Goal: Find specific page/section: Find specific page/section

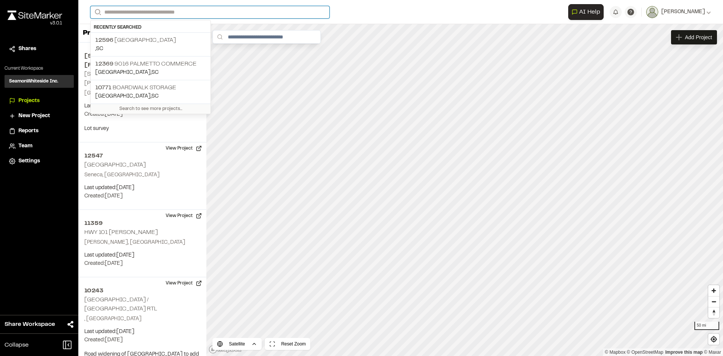
click at [122, 14] on input "Search" at bounding box center [209, 12] width 239 height 12
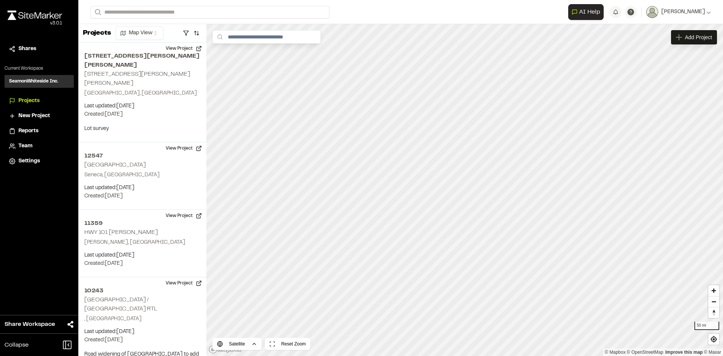
click at [134, 44] on p "12596 [GEOGRAPHIC_DATA]" at bounding box center [150, 40] width 111 height 9
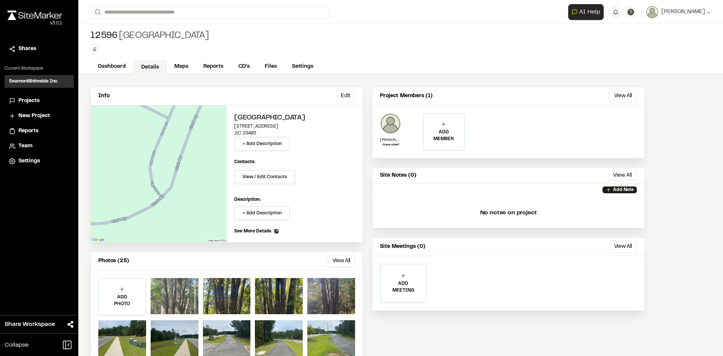
click at [174, 303] on div at bounding box center [175, 296] width 48 height 36
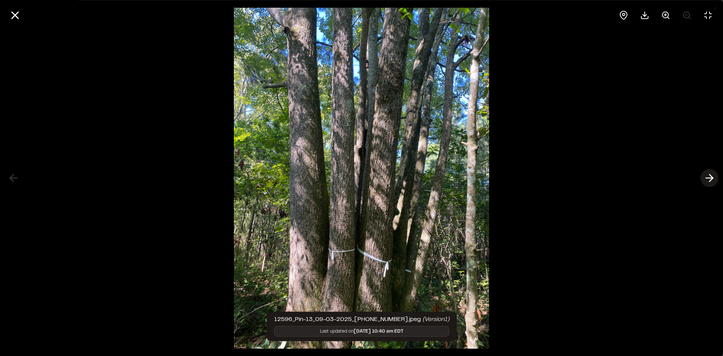
click at [709, 179] on icon at bounding box center [709, 178] width 12 height 13
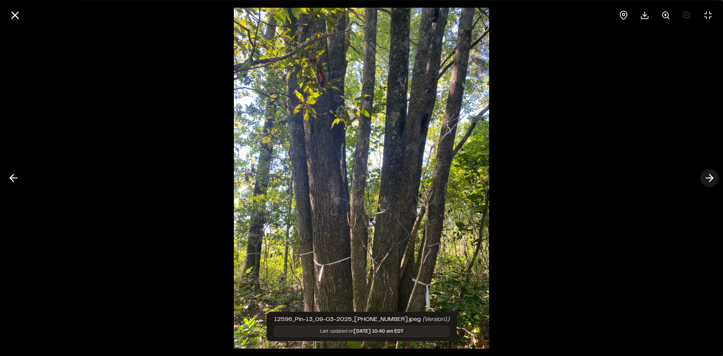
click at [709, 178] on icon at bounding box center [709, 178] width 12 height 13
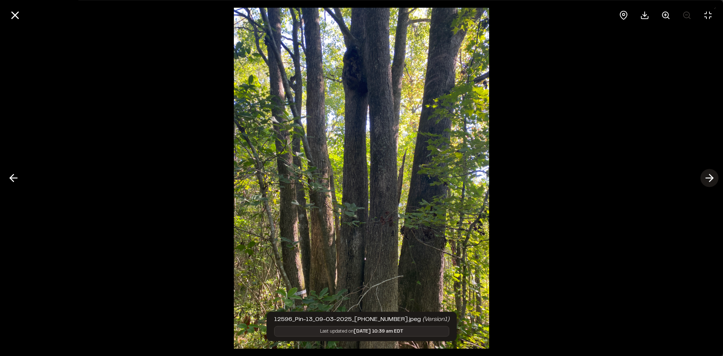
click at [711, 178] on line at bounding box center [709, 178] width 7 height 0
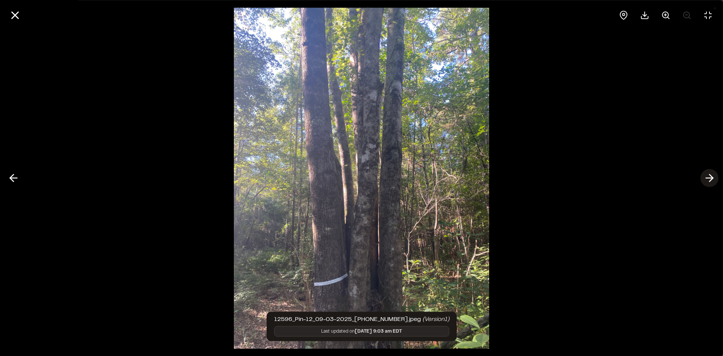
click at [708, 178] on line at bounding box center [709, 178] width 7 height 0
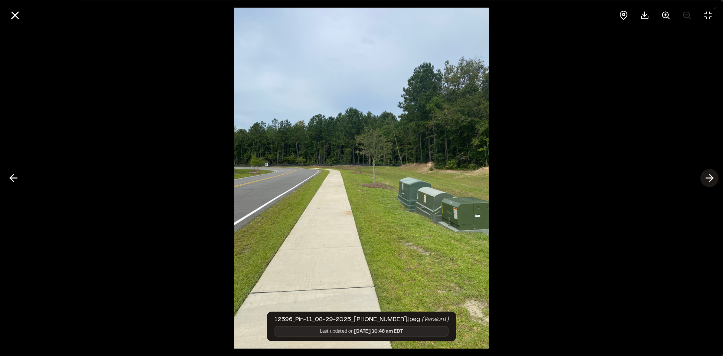
click at [708, 178] on line at bounding box center [709, 178] width 7 height 0
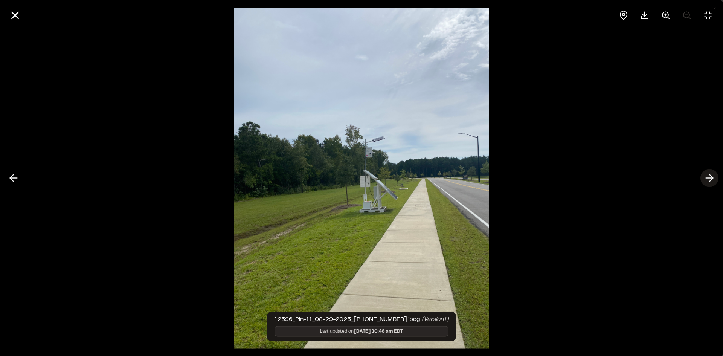
click at [708, 178] on line at bounding box center [709, 178] width 7 height 0
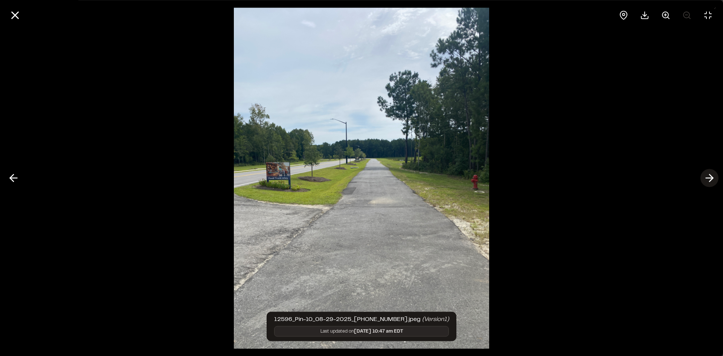
click at [708, 178] on line at bounding box center [709, 178] width 7 height 0
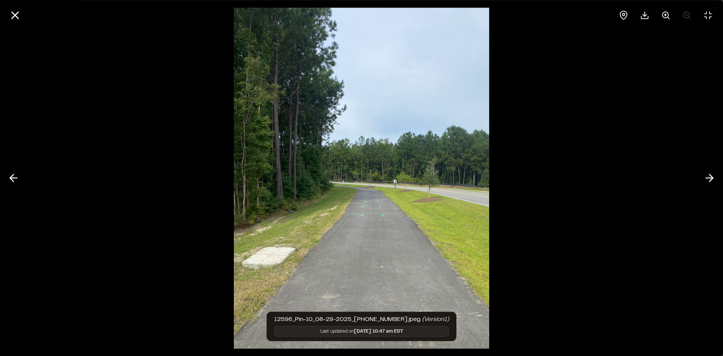
click at [708, 178] on line at bounding box center [709, 178] width 7 height 0
